Goal: Task Accomplishment & Management: Manage account settings

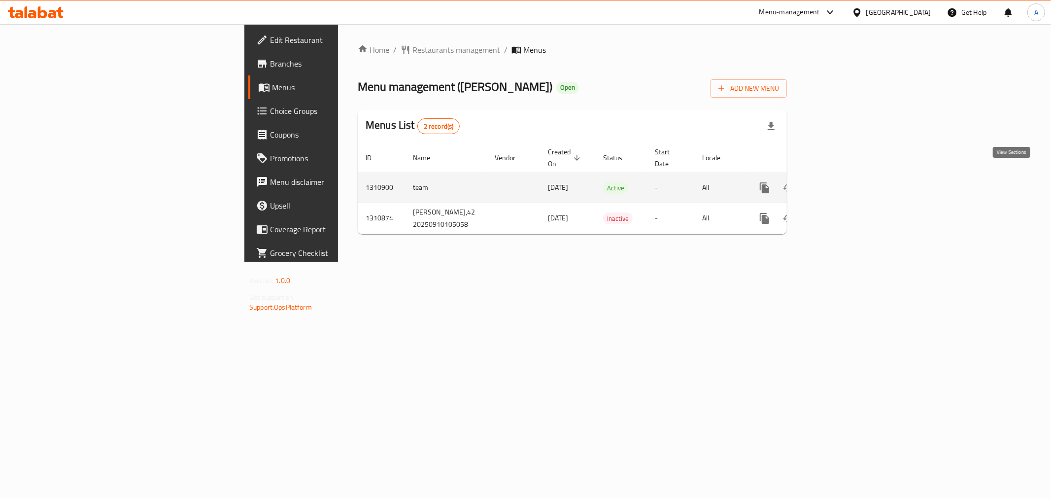
click at [848, 179] on link "enhanced table" at bounding box center [836, 188] width 24 height 24
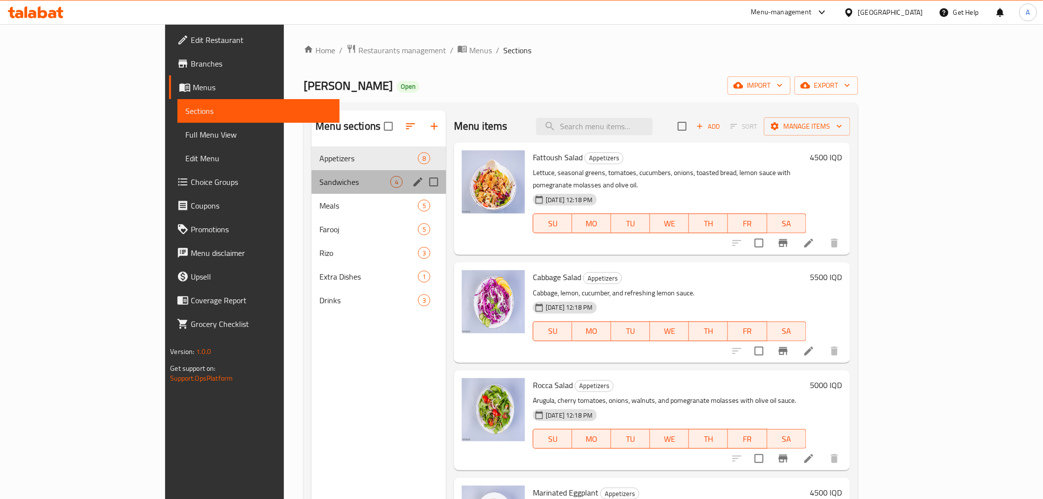
click at [311, 173] on div "Sandwiches 4" at bounding box center [378, 182] width 135 height 24
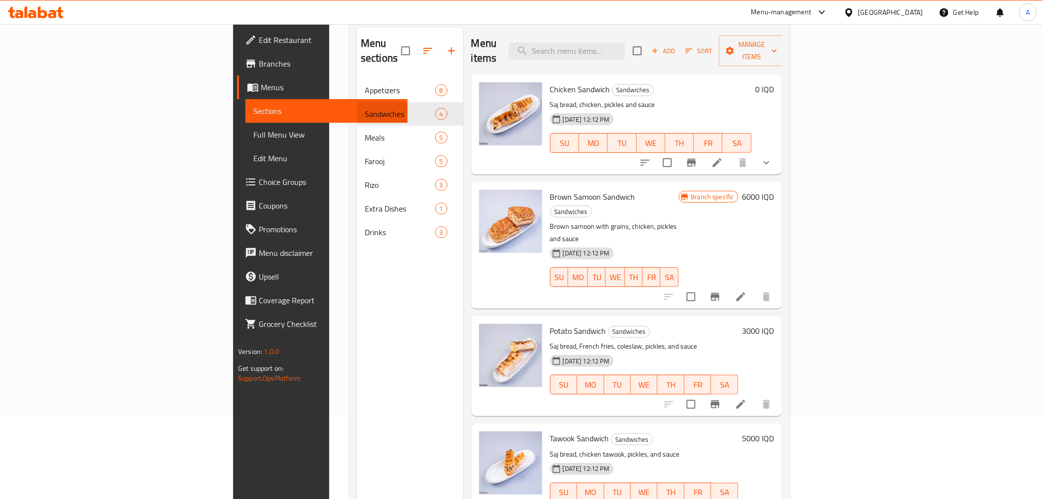
scroll to position [28, 0]
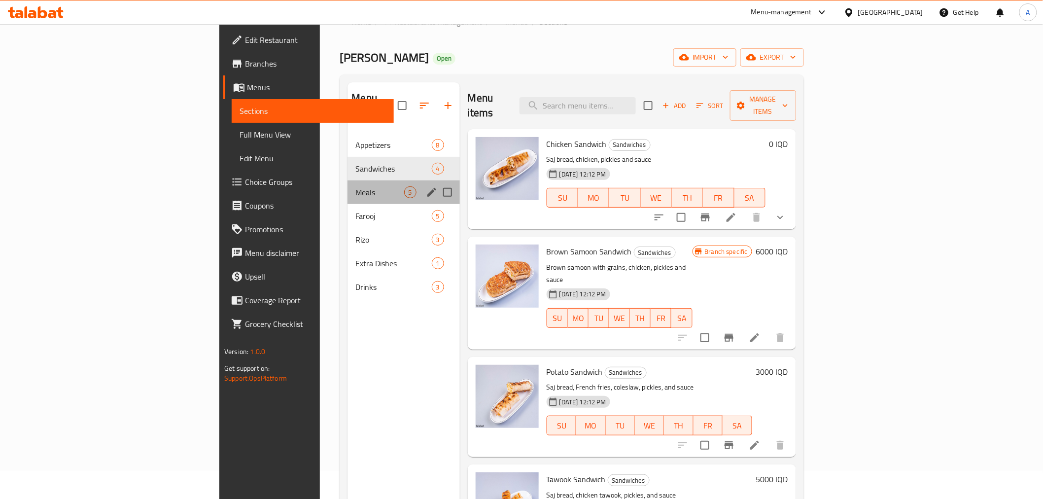
click at [347, 183] on div "Meals 5" at bounding box center [403, 192] width 112 height 24
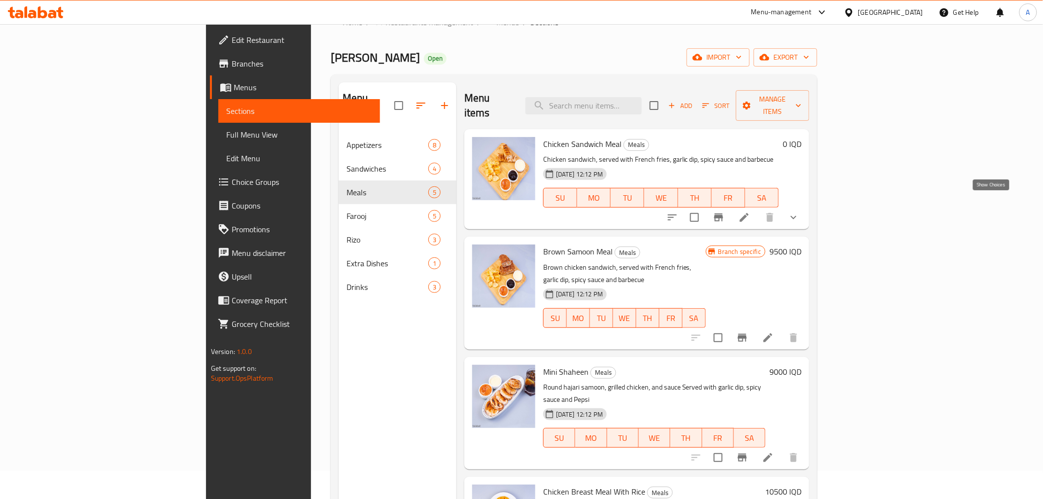
click at [799, 211] on icon "show more" at bounding box center [794, 217] width 12 height 12
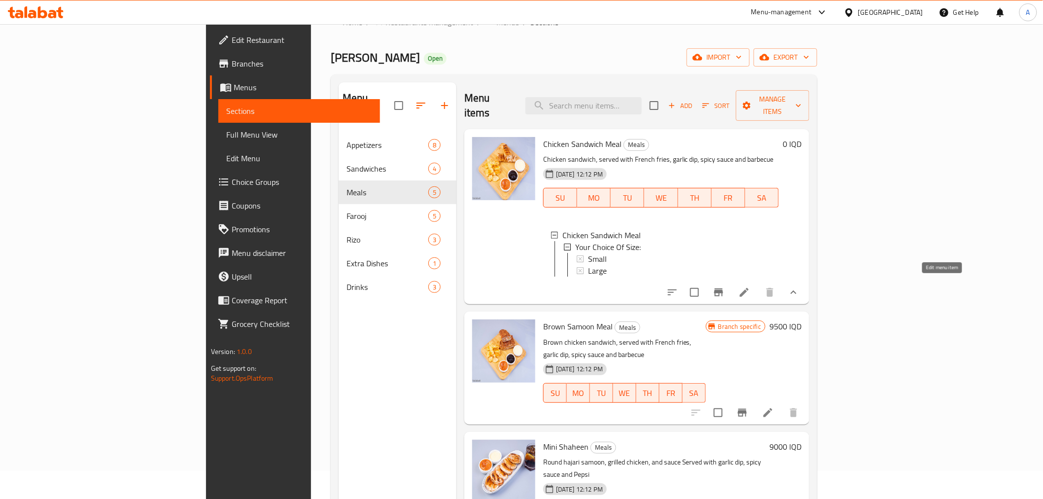
click at [750, 286] on icon at bounding box center [744, 292] width 12 height 12
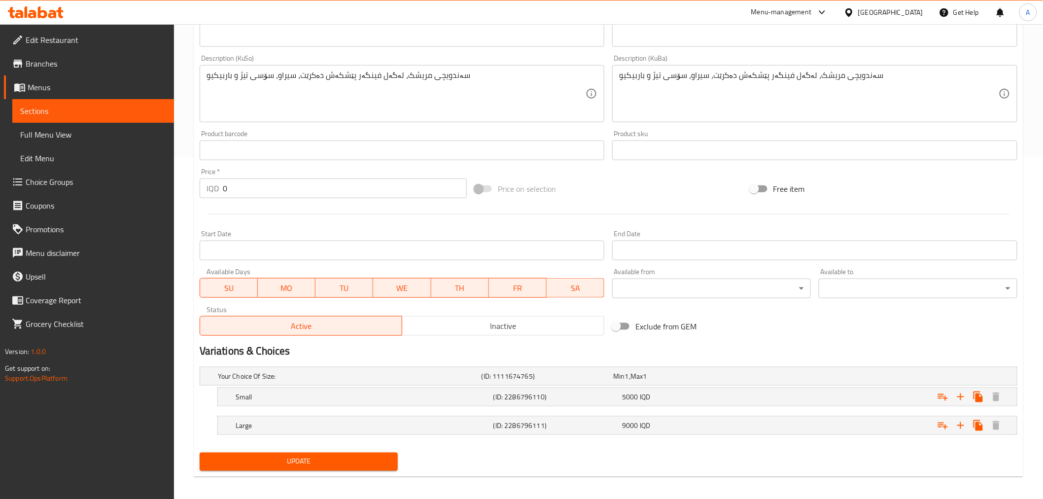
scroll to position [347, 0]
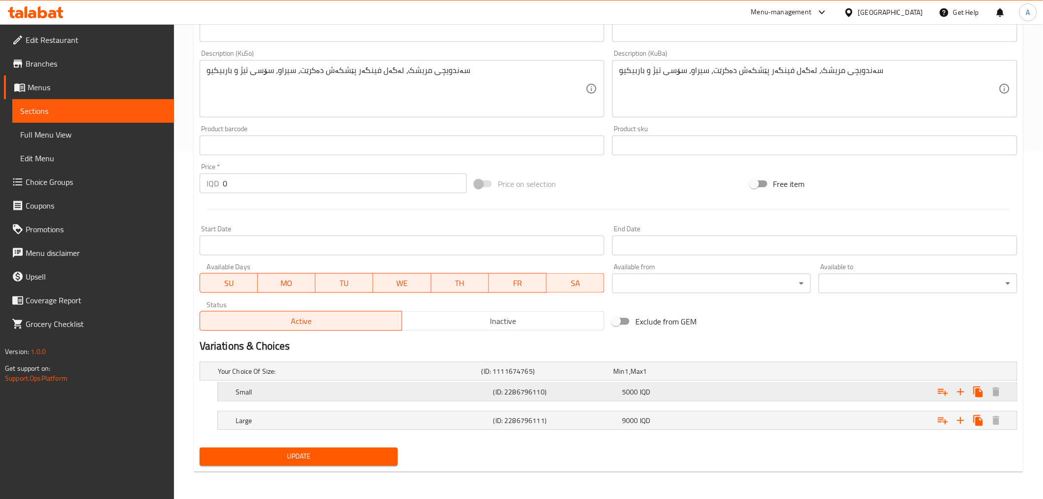
click at [877, 390] on div "Expand" at bounding box center [878, 392] width 258 height 22
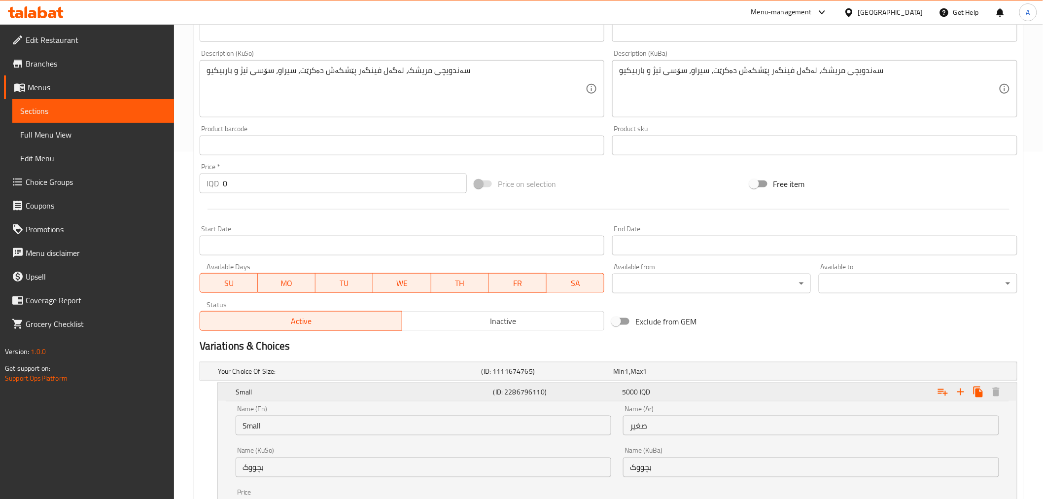
scroll to position [473, 0]
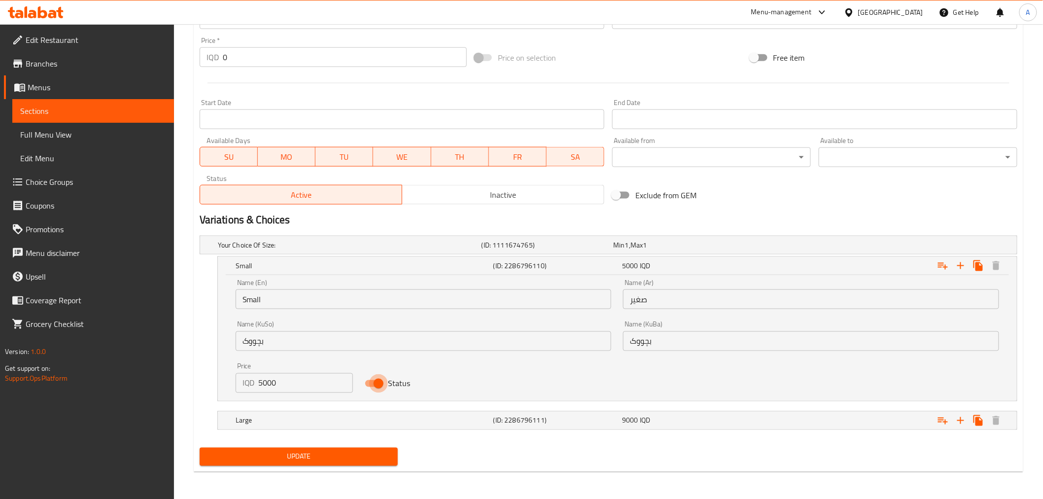
click at [371, 382] on input "Status" at bounding box center [378, 383] width 56 height 19
checkbox input "false"
click at [356, 458] on span "Update" at bounding box center [298, 456] width 183 height 12
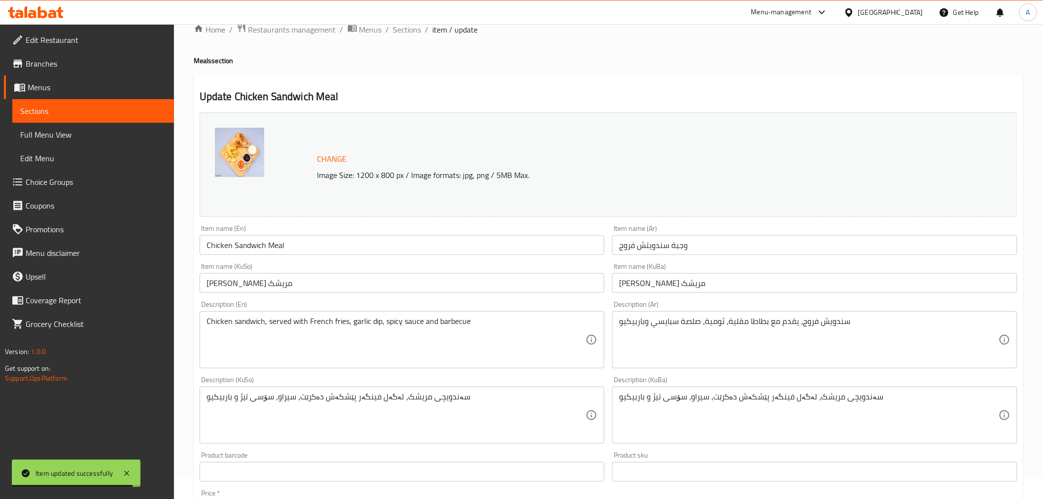
scroll to position [0, 0]
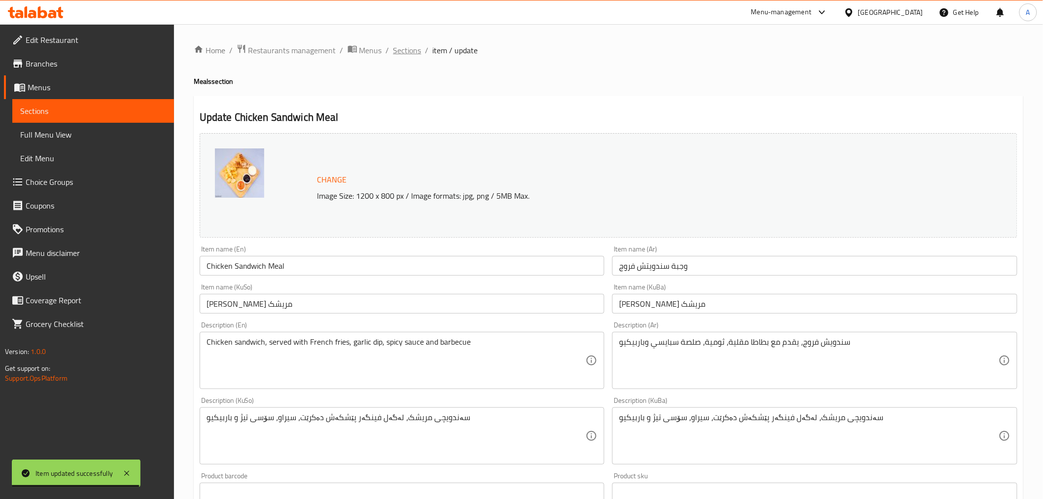
click at [418, 45] on span "Sections" at bounding box center [407, 50] width 28 height 12
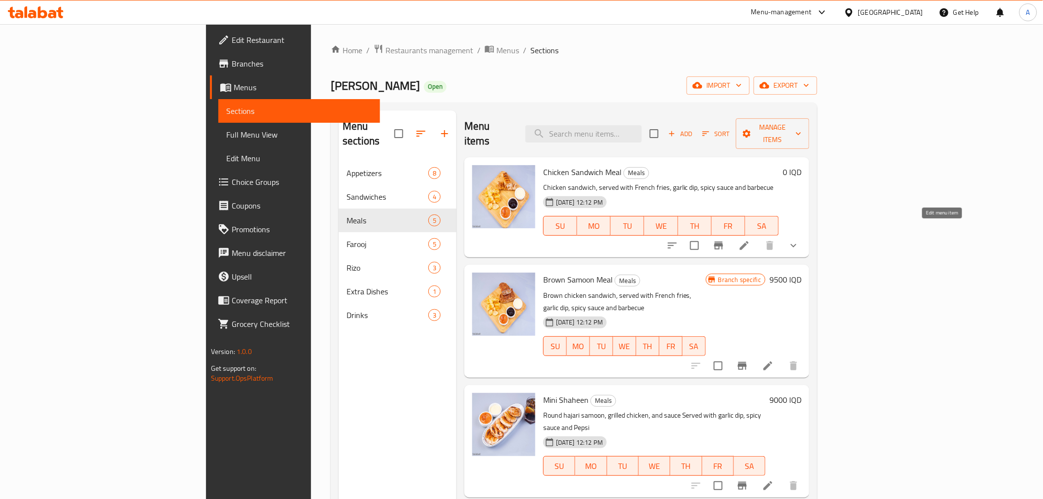
click at [750, 240] on icon at bounding box center [744, 246] width 12 height 12
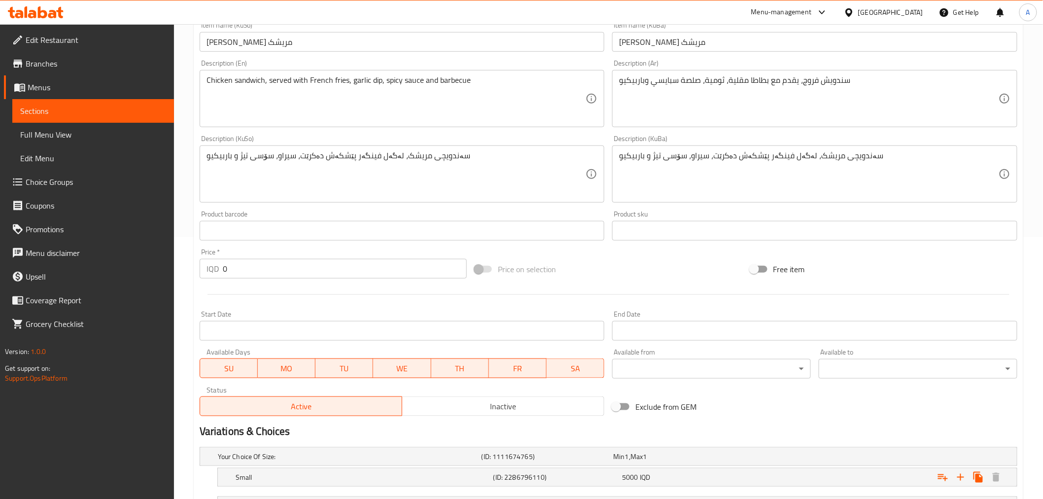
scroll to position [347, 0]
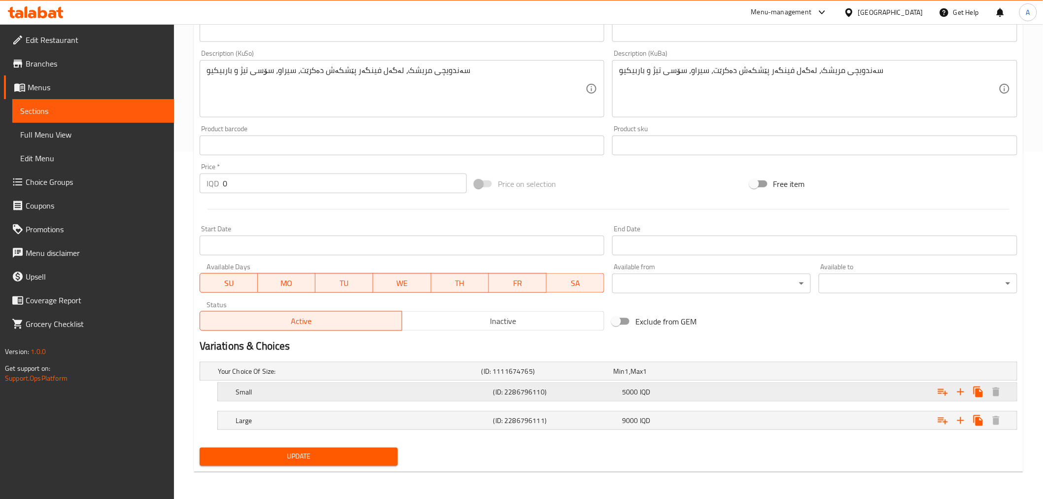
click at [669, 396] on div "5000 IQD" at bounding box center [684, 392] width 125 height 10
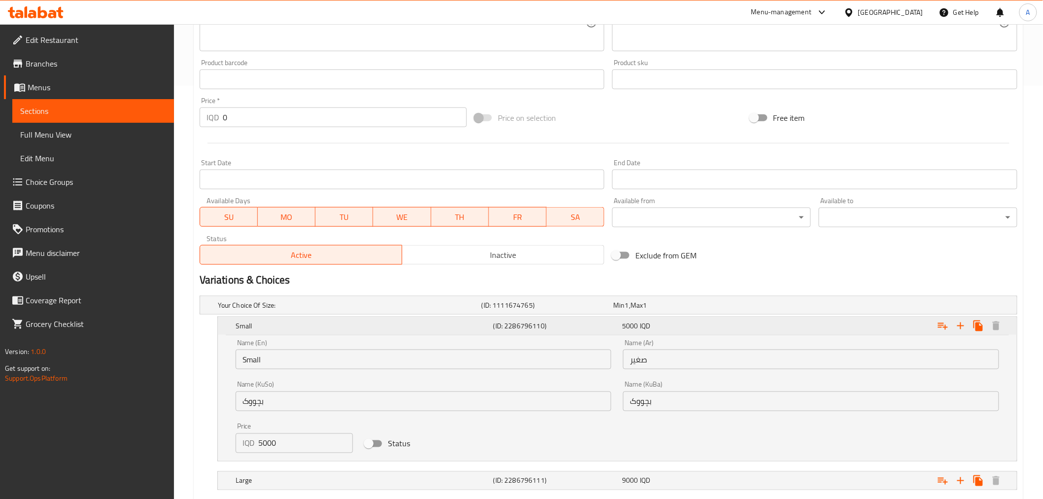
scroll to position [473, 0]
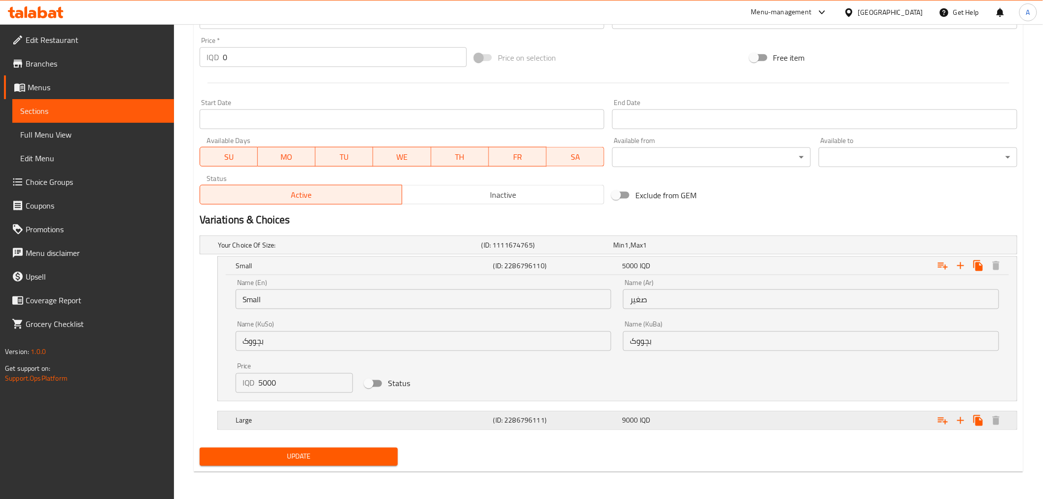
click at [607, 424] on h5 "(ID: 2286796111)" at bounding box center [555, 420] width 125 height 10
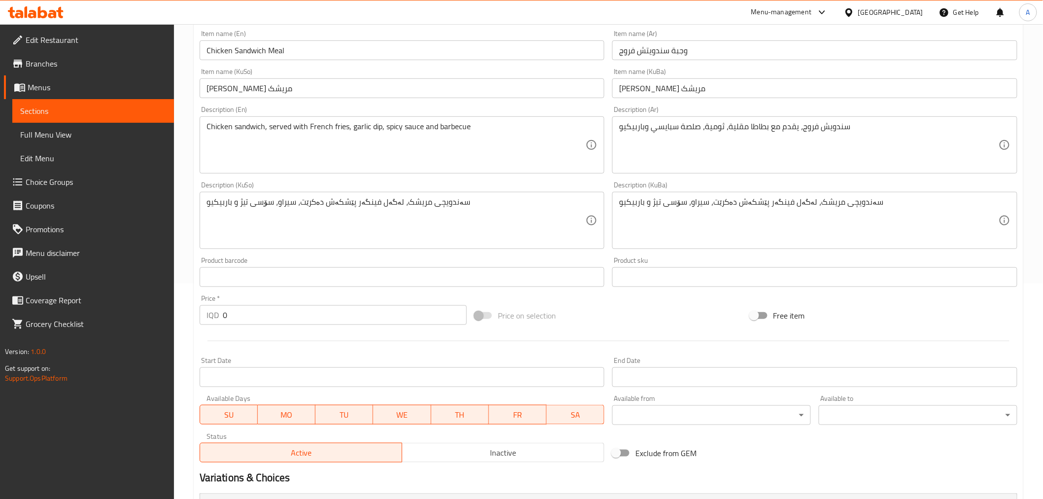
scroll to position [0, 0]
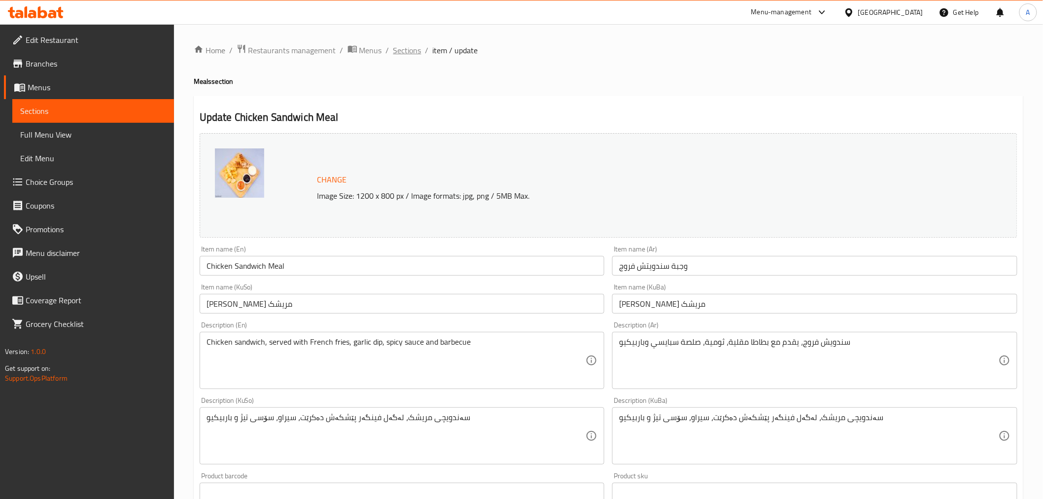
click at [403, 46] on span "Sections" at bounding box center [407, 50] width 28 height 12
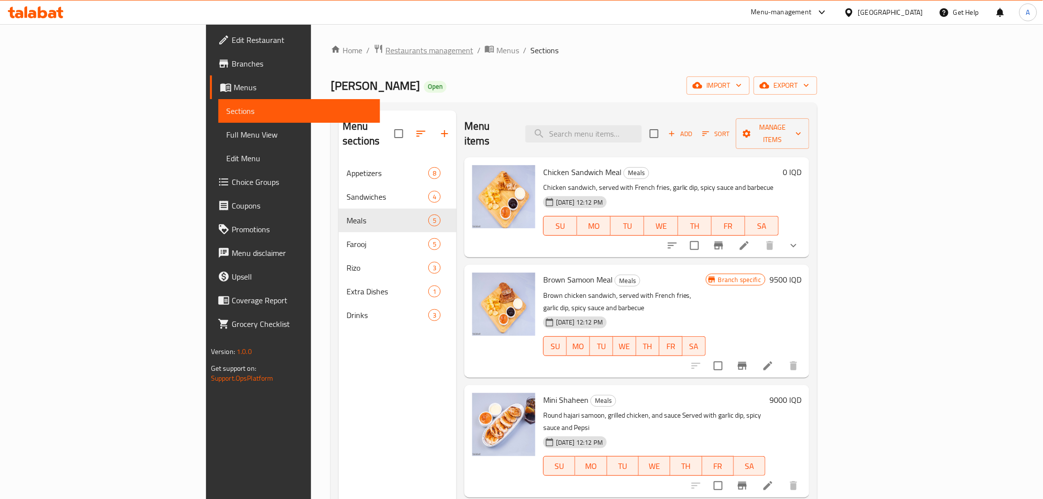
click at [385, 55] on span "Restaurants management" at bounding box center [429, 50] width 88 height 12
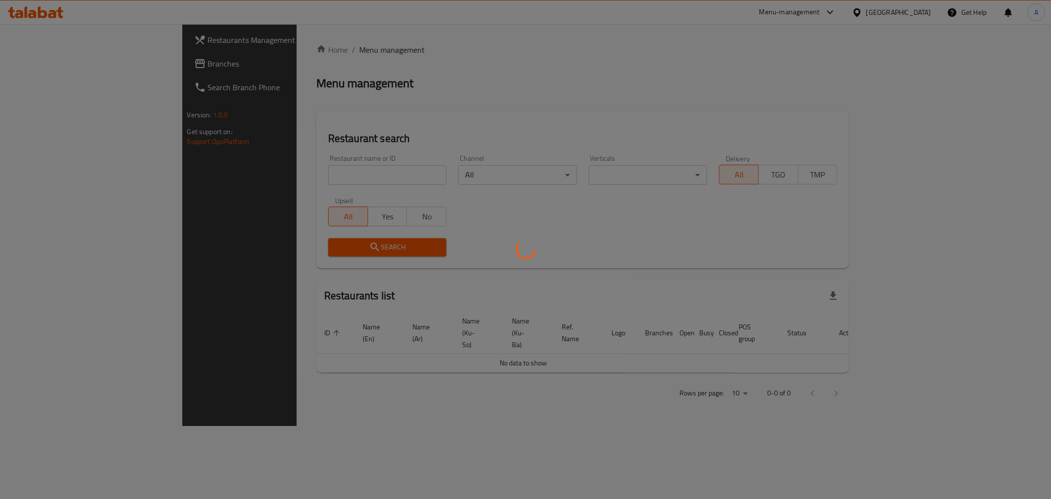
click at [283, 173] on div at bounding box center [525, 249] width 1051 height 499
click at [283, 174] on div at bounding box center [525, 249] width 1051 height 499
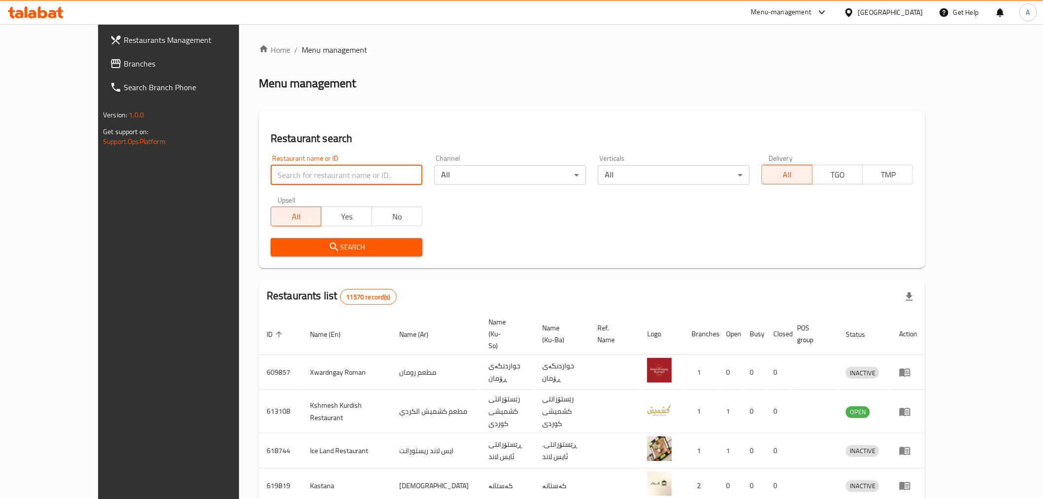
click at [286, 176] on input "search" at bounding box center [347, 175] width 152 height 20
paste input "698228"
click button "Search" at bounding box center [347, 247] width 152 height 18
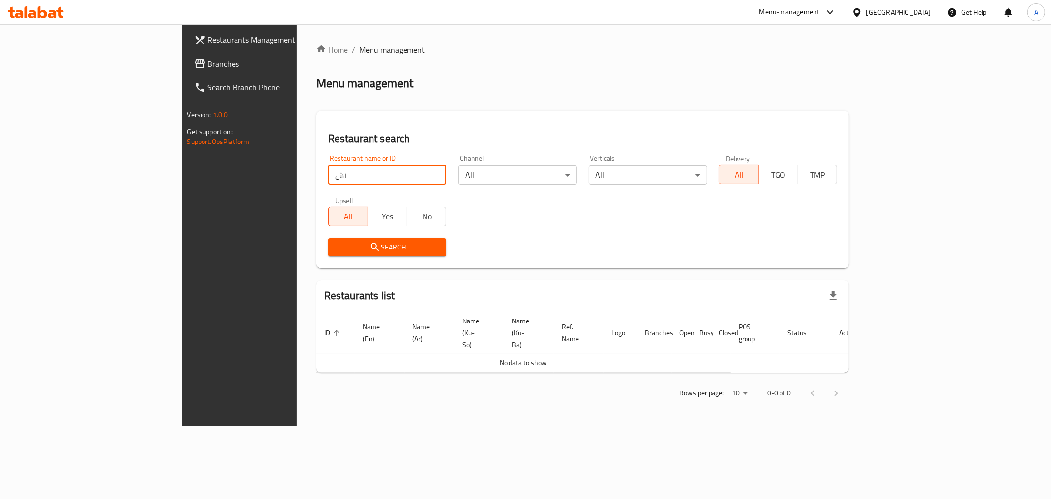
type input "ن"
type input "j"
type input "Kahi W Borek Al Haji"
click at [336, 245] on span "Search" at bounding box center [387, 247] width 103 height 12
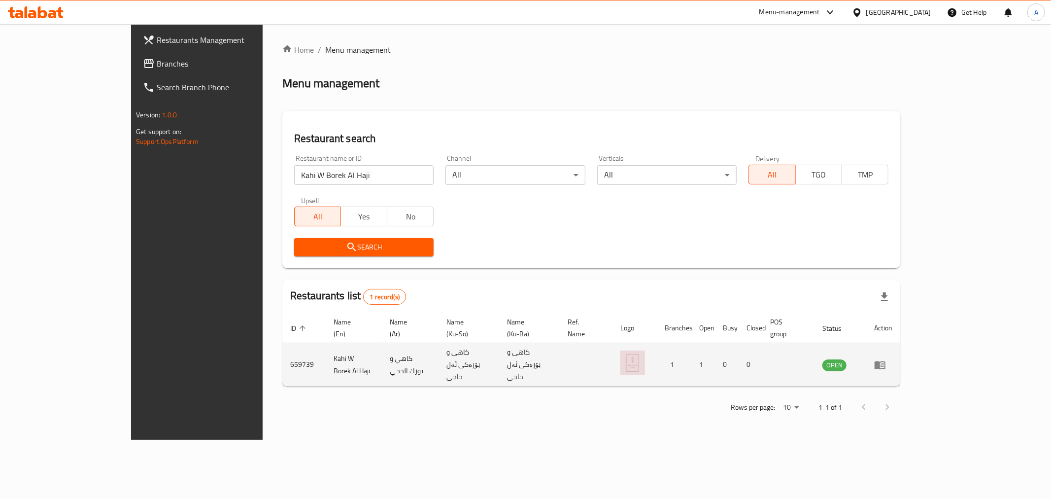
click at [900, 355] on td "enhanced table" at bounding box center [883, 364] width 34 height 43
click at [886, 359] on icon "enhanced table" at bounding box center [880, 365] width 12 height 12
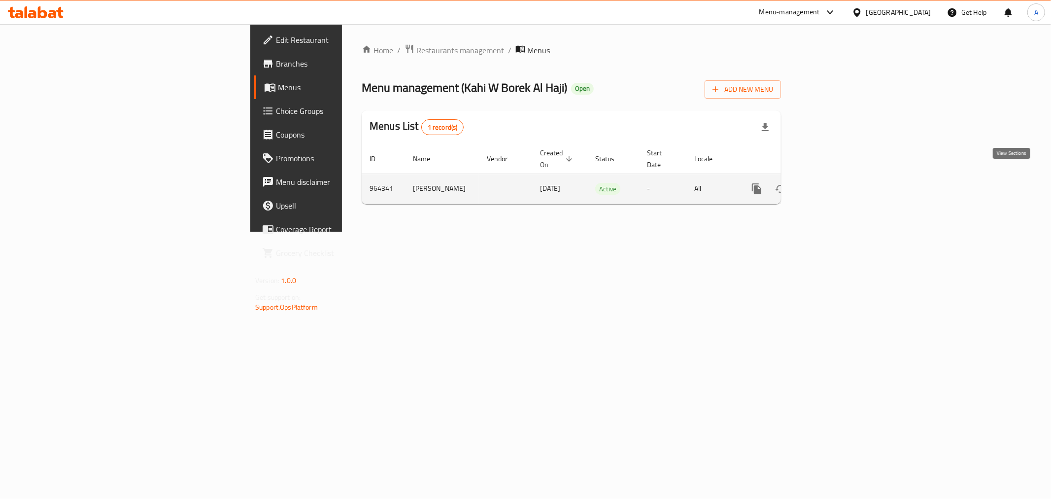
click at [832, 184] on icon "enhanced table" at bounding box center [828, 188] width 9 height 9
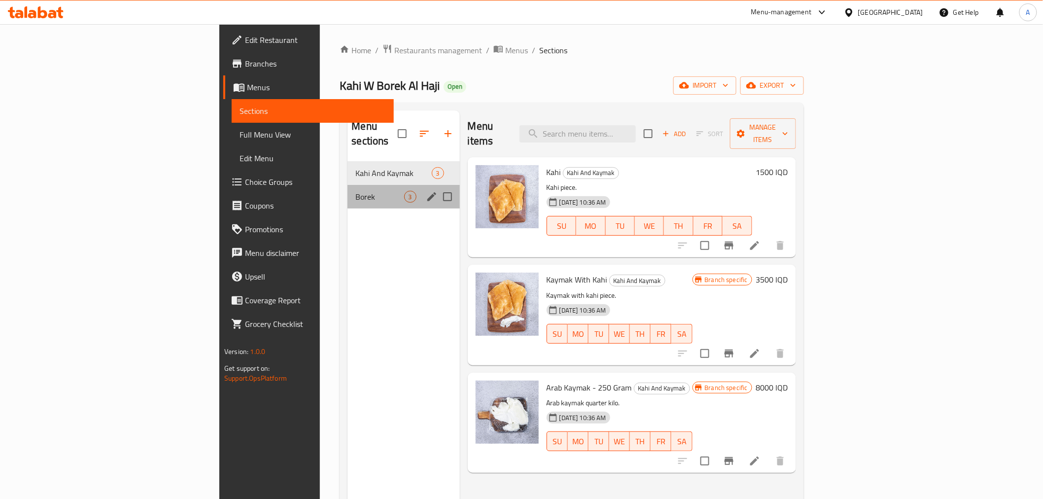
click at [347, 185] on div "Borek 3" at bounding box center [403, 197] width 112 height 24
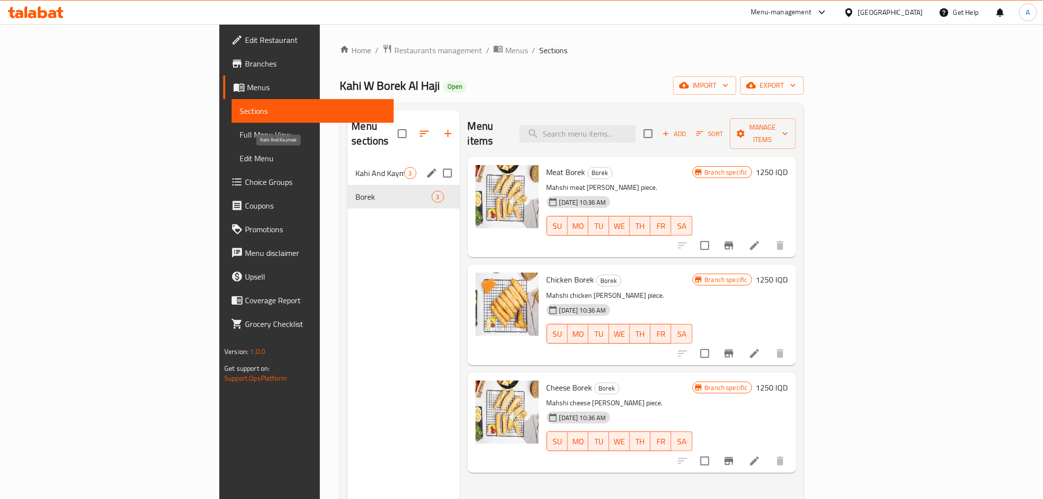
click at [355, 167] on span "Kahi And Kaymak" at bounding box center [379, 173] width 48 height 12
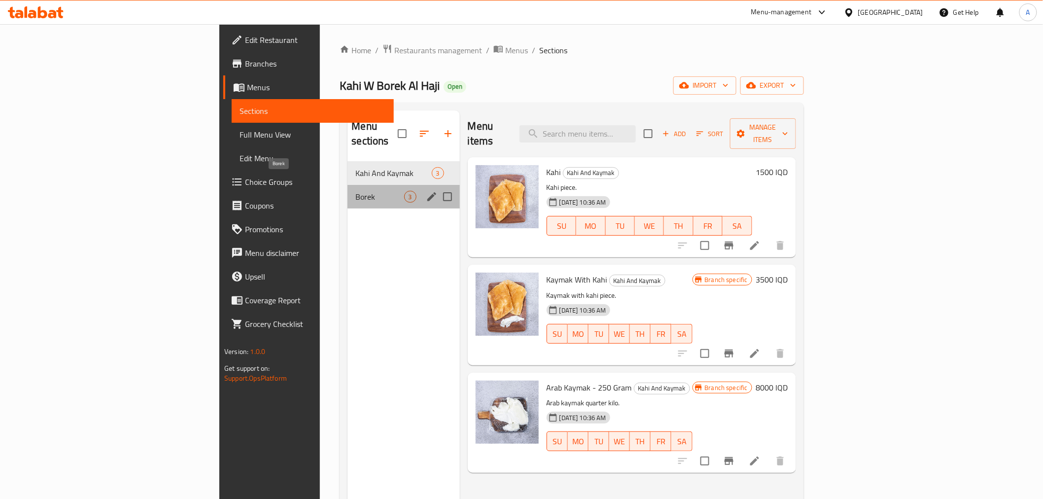
click at [355, 191] on span "Borek" at bounding box center [379, 197] width 48 height 12
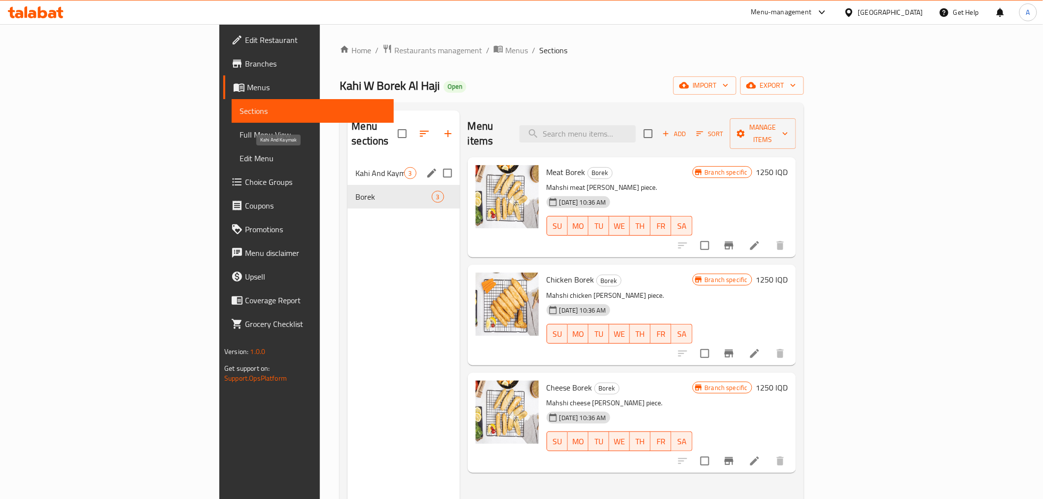
click at [355, 167] on span "Kahi And Kaymak" at bounding box center [379, 173] width 48 height 12
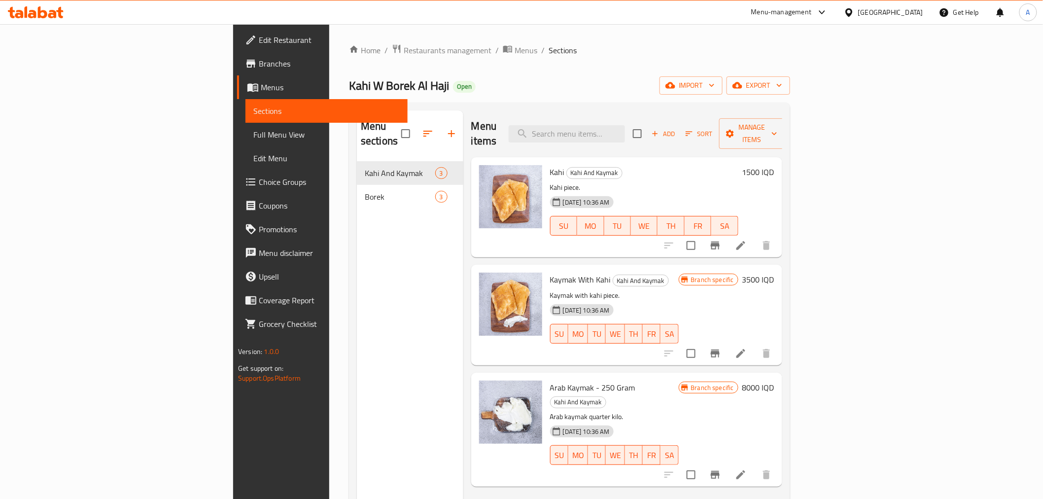
click at [357, 188] on div "Borek 3" at bounding box center [410, 197] width 106 height 24
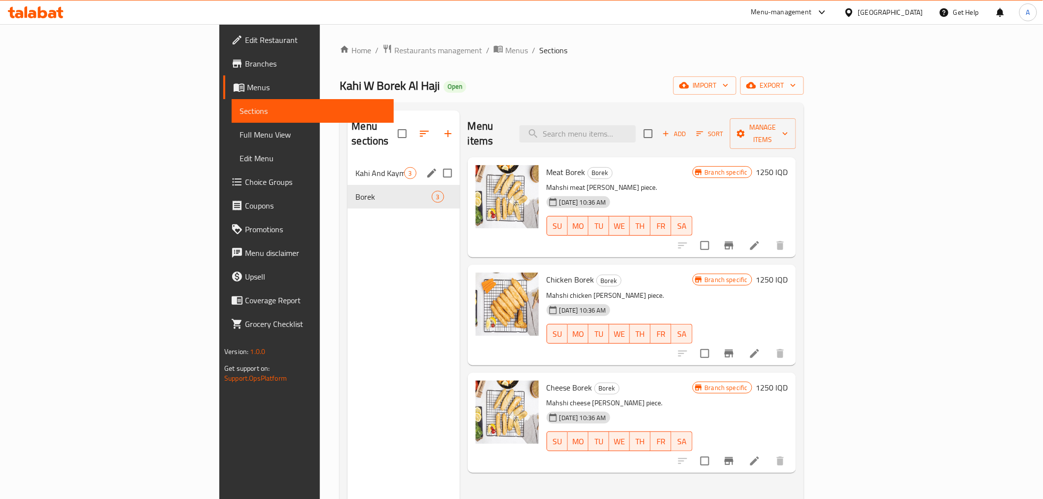
click at [347, 161] on div "Kahi And Kaymak 3" at bounding box center [403, 173] width 112 height 24
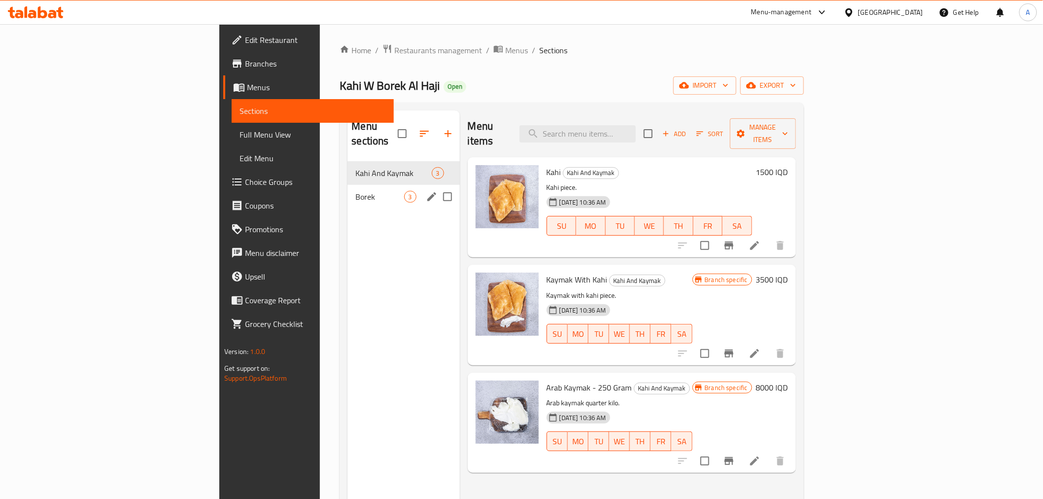
click at [355, 191] on span "Borek" at bounding box center [379, 197] width 48 height 12
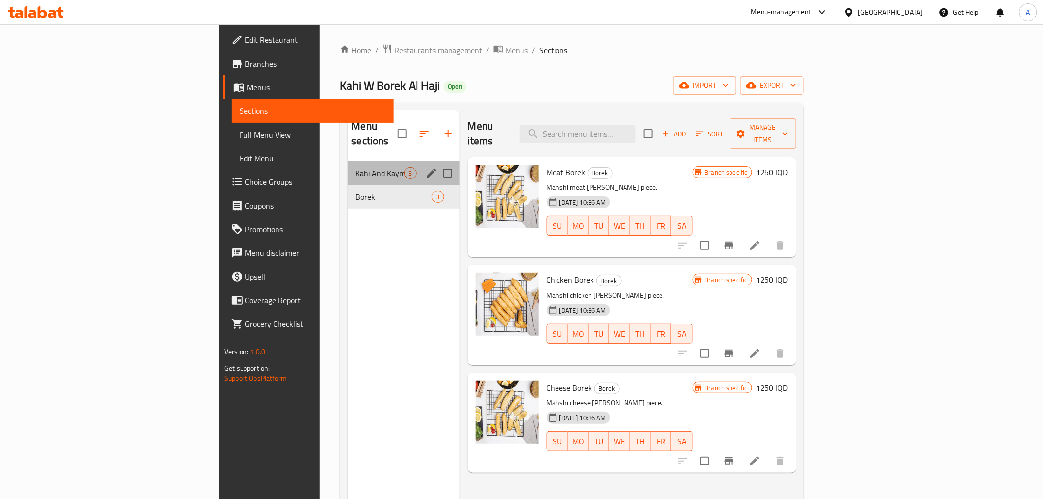
click at [347, 168] on div "Kahi And Kaymak 3" at bounding box center [403, 173] width 112 height 24
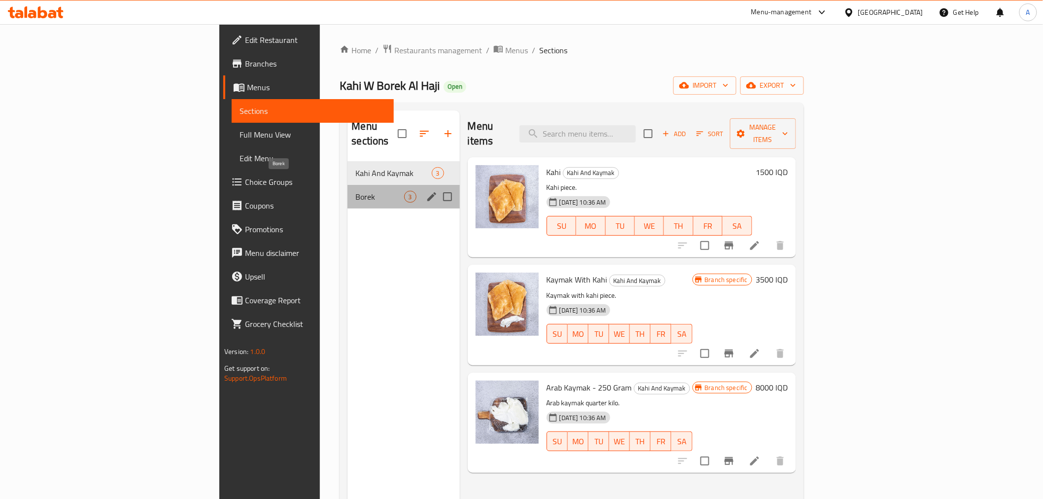
click at [355, 191] on span "Borek" at bounding box center [379, 197] width 48 height 12
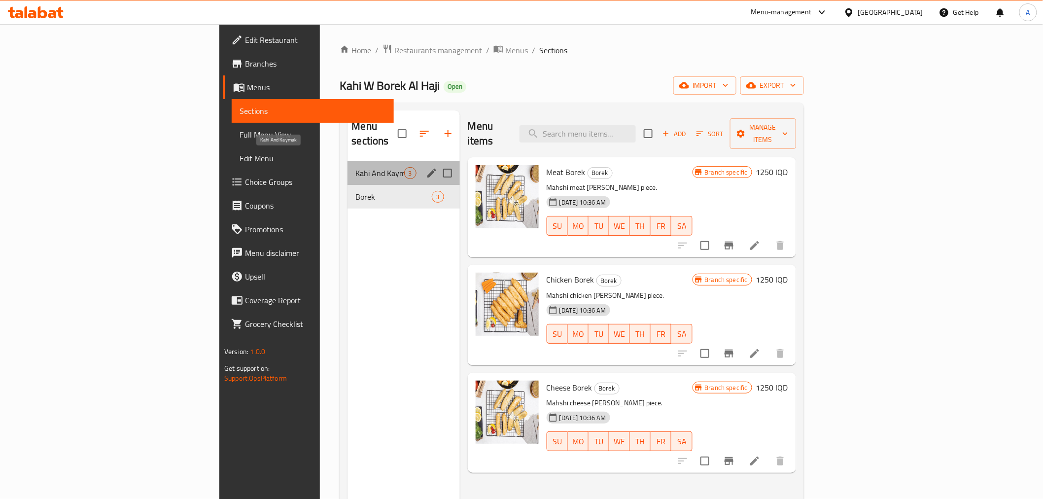
click at [355, 167] on span "Kahi And Kaymak" at bounding box center [379, 173] width 48 height 12
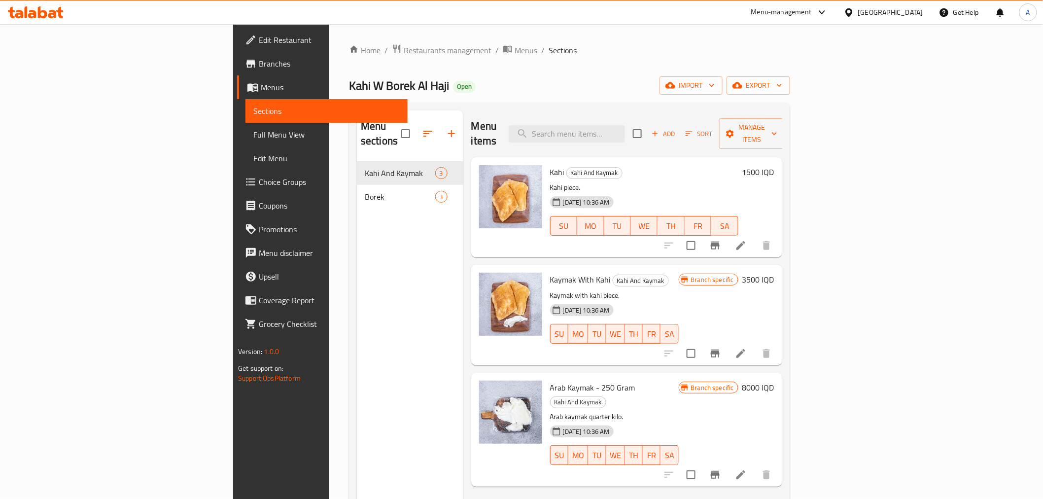
click at [404, 54] on span "Restaurants management" at bounding box center [448, 50] width 88 height 12
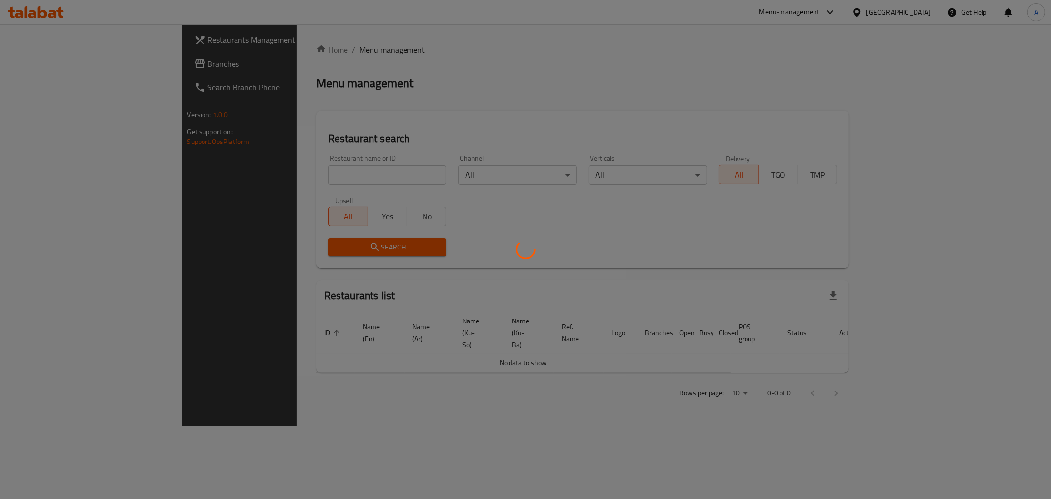
click at [248, 176] on div at bounding box center [525, 249] width 1051 height 499
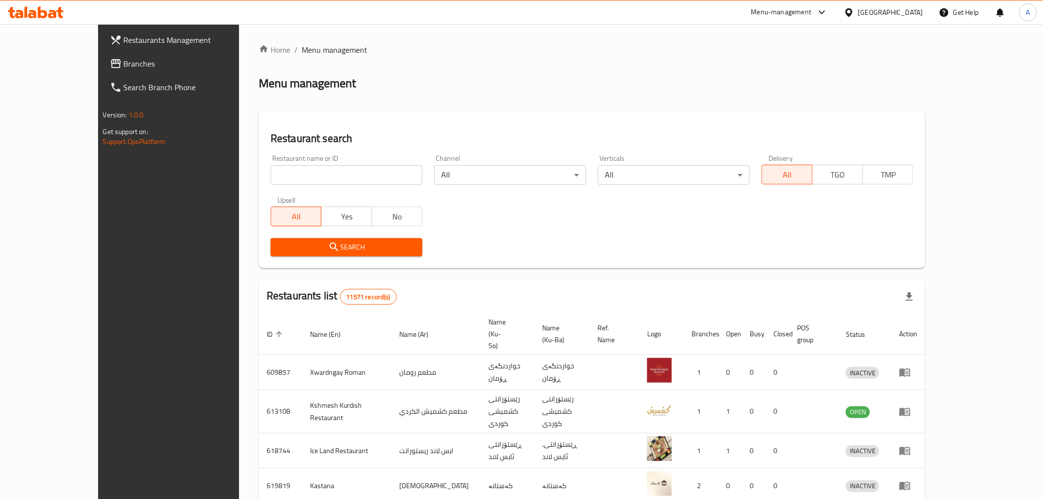
click at [271, 176] on input "search" at bounding box center [347, 175] width 152 height 20
type input "ض"
type input "Qamer Restaurant"
click at [284, 241] on span "Search" at bounding box center [346, 247] width 136 height 12
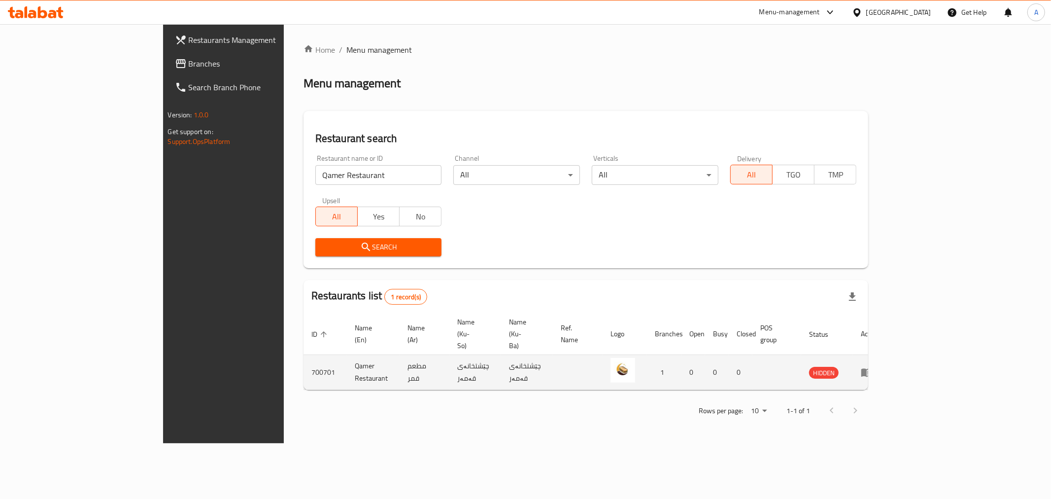
click at [879, 366] on link "enhanced table" at bounding box center [870, 372] width 18 height 12
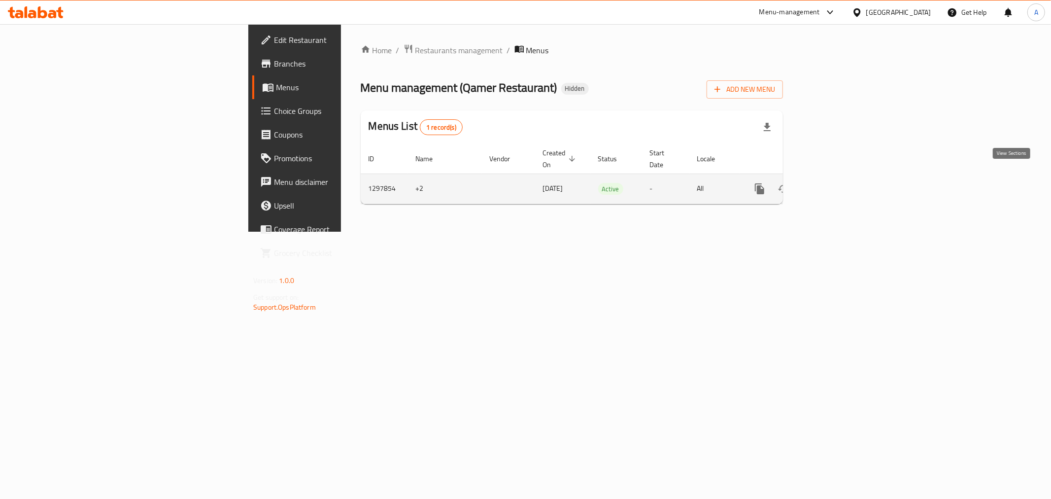
click at [837, 183] on icon "enhanced table" at bounding box center [831, 189] width 12 height 12
